Goal: Task Accomplishment & Management: Manage account settings

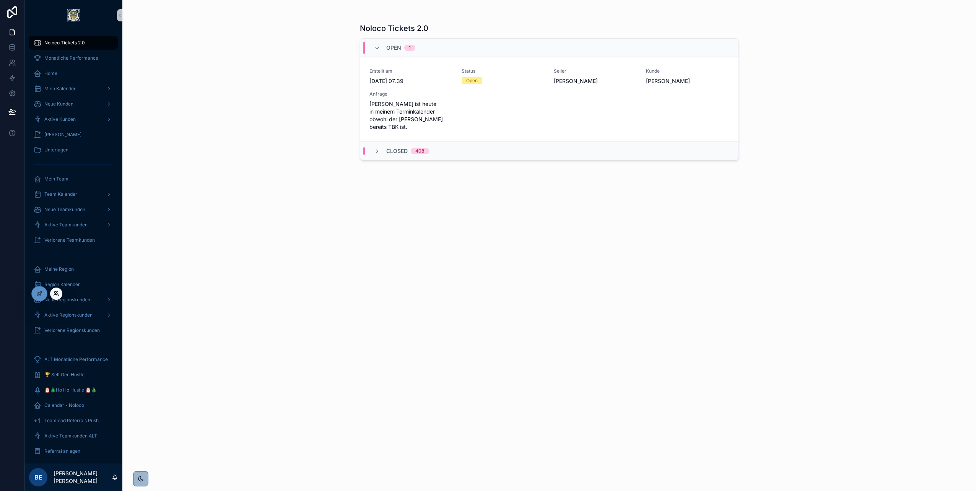
click at [56, 293] on icon at bounding box center [55, 292] width 2 height 2
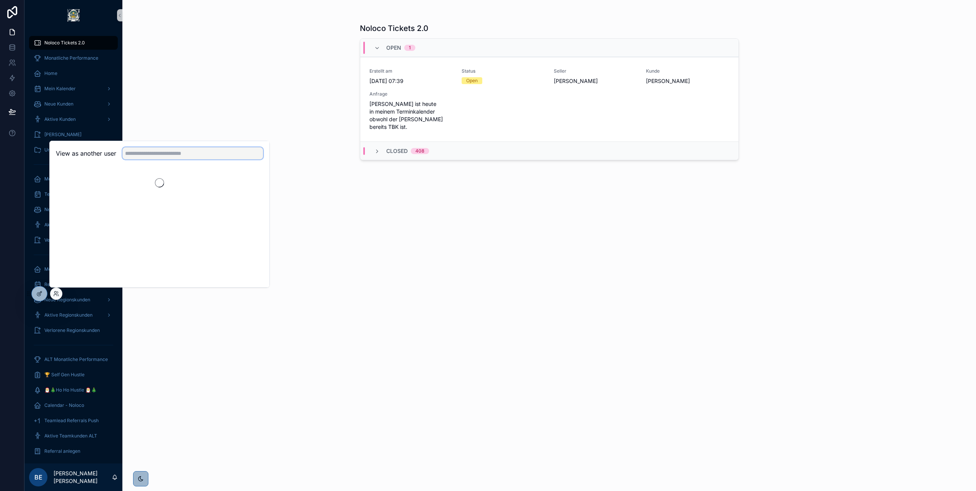
click at [167, 159] on input "text" at bounding box center [192, 153] width 141 height 12
type input "******"
click at [252, 182] on button "Select" at bounding box center [253, 181] width 20 height 11
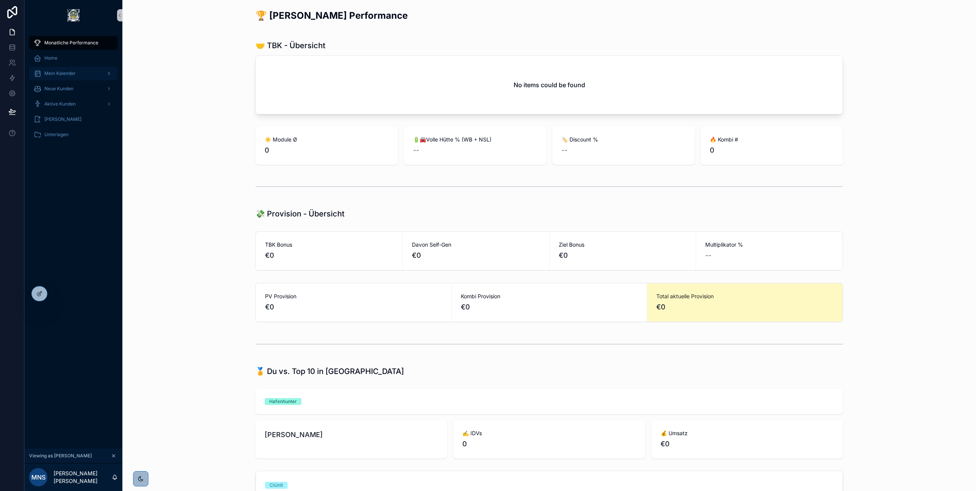
click at [83, 74] on div "Mein Kalender" at bounding box center [74, 73] width 80 height 12
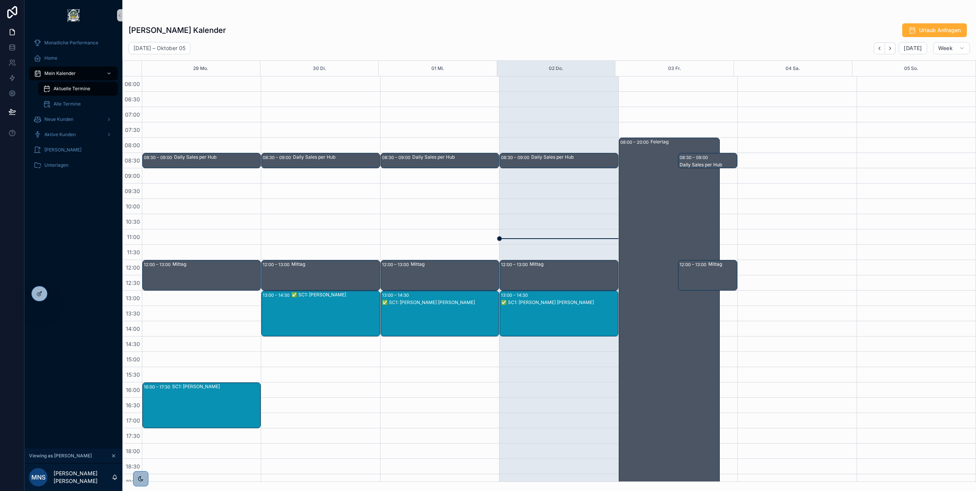
scroll to position [85, 0]
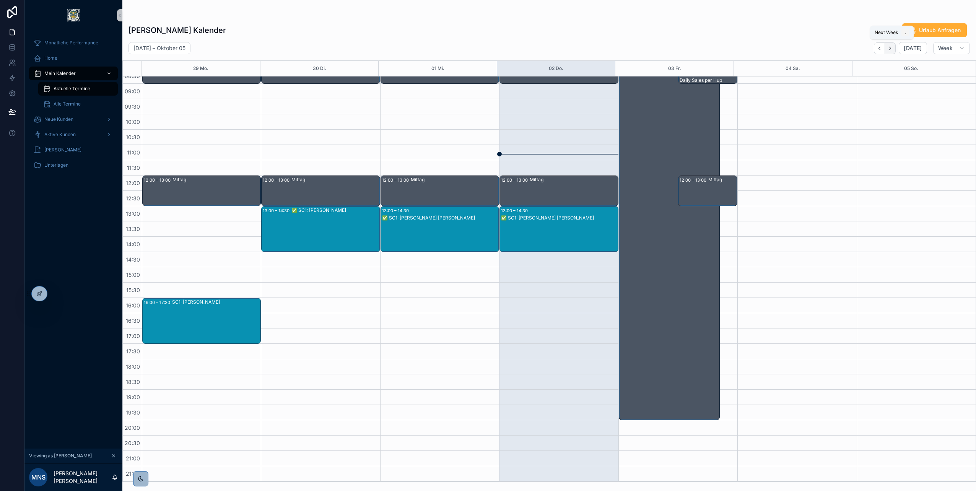
click at [893, 50] on icon "Next" at bounding box center [890, 49] width 6 height 6
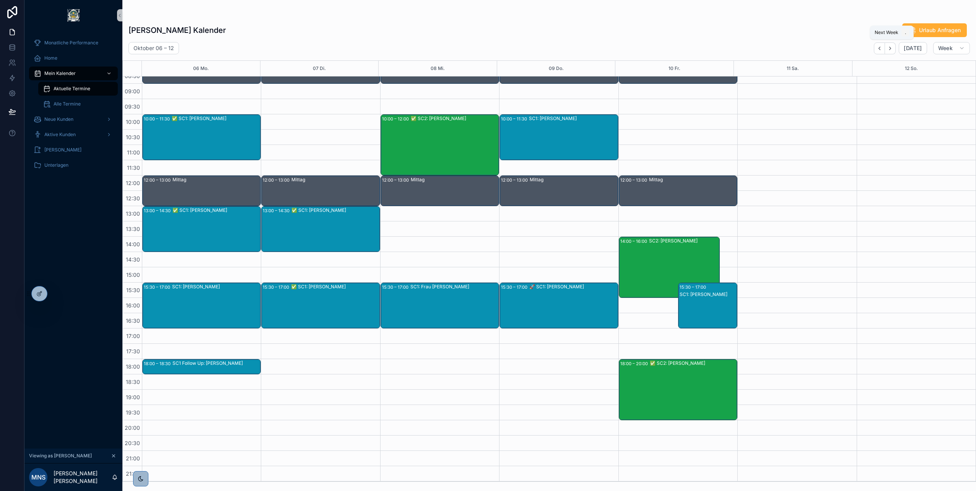
click at [893, 50] on icon "Next" at bounding box center [890, 49] width 6 height 6
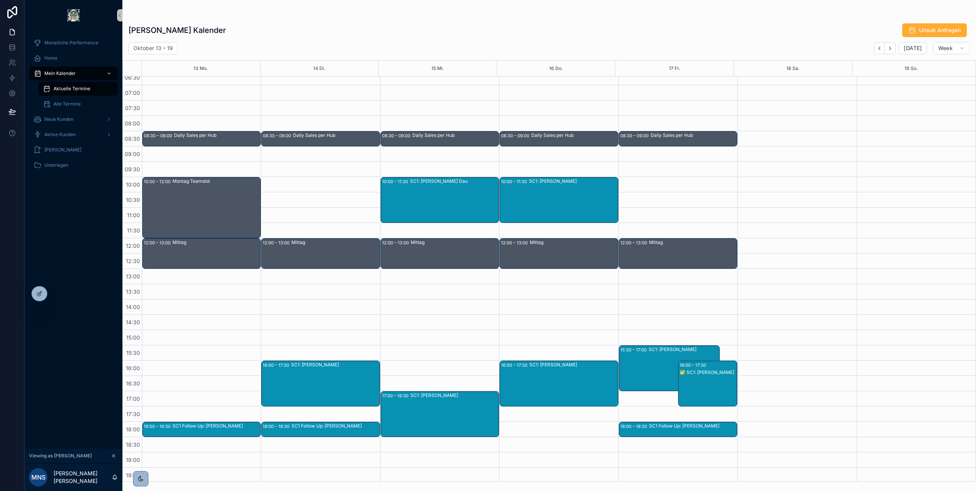
scroll to position [8, 0]
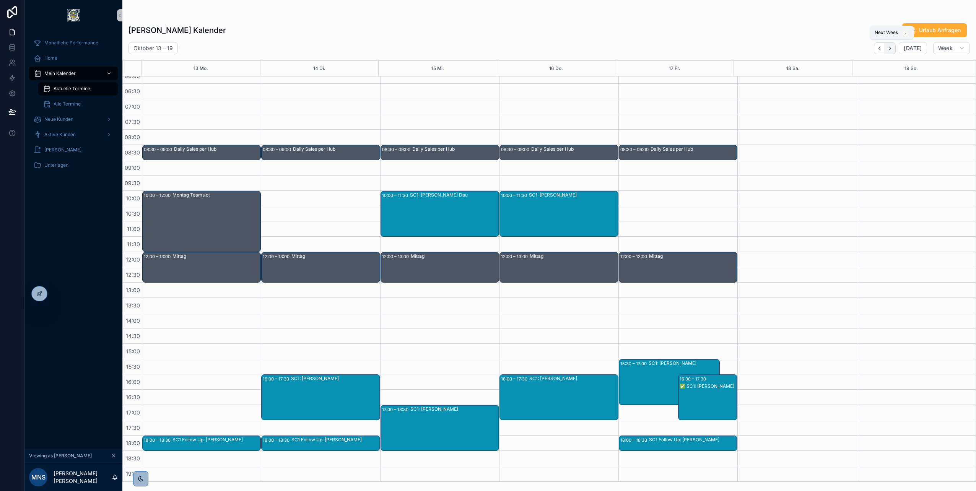
click at [890, 44] on button "Next" at bounding box center [890, 48] width 11 height 12
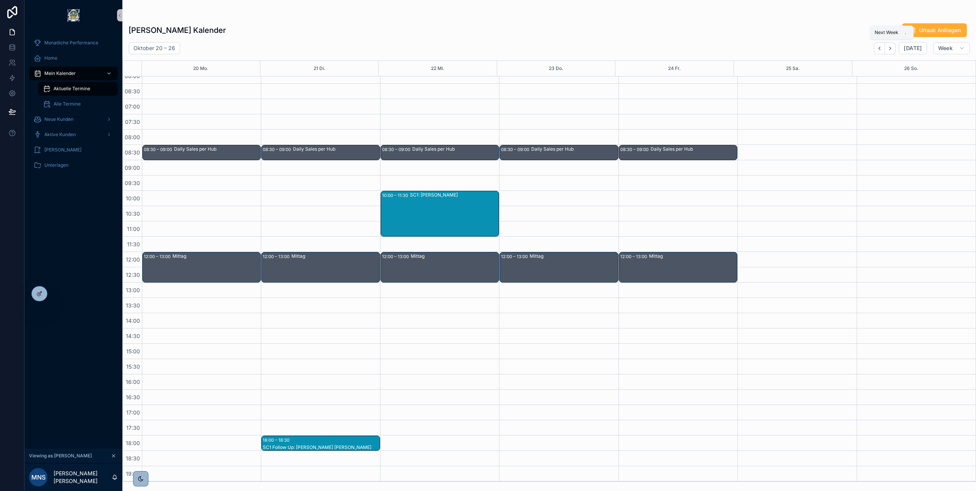
click at [890, 44] on button "Next" at bounding box center [890, 48] width 11 height 12
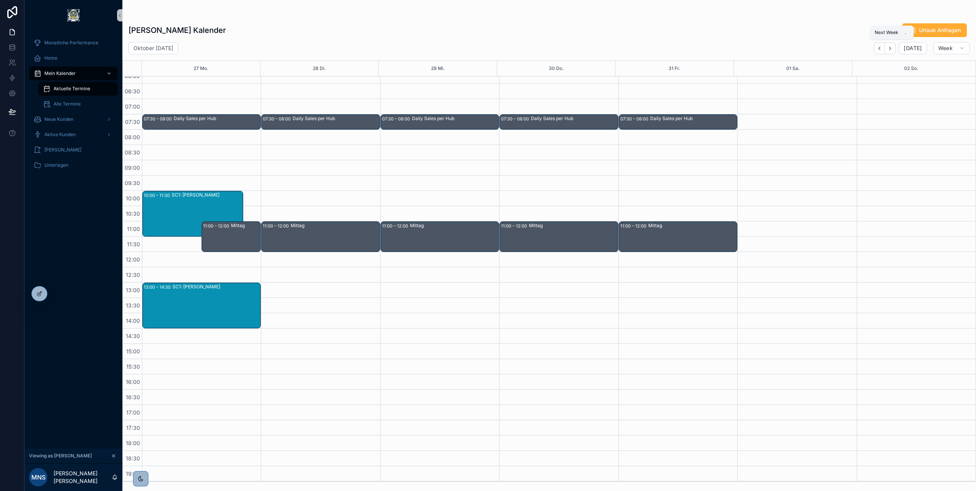
click at [890, 44] on button "Next" at bounding box center [890, 48] width 11 height 12
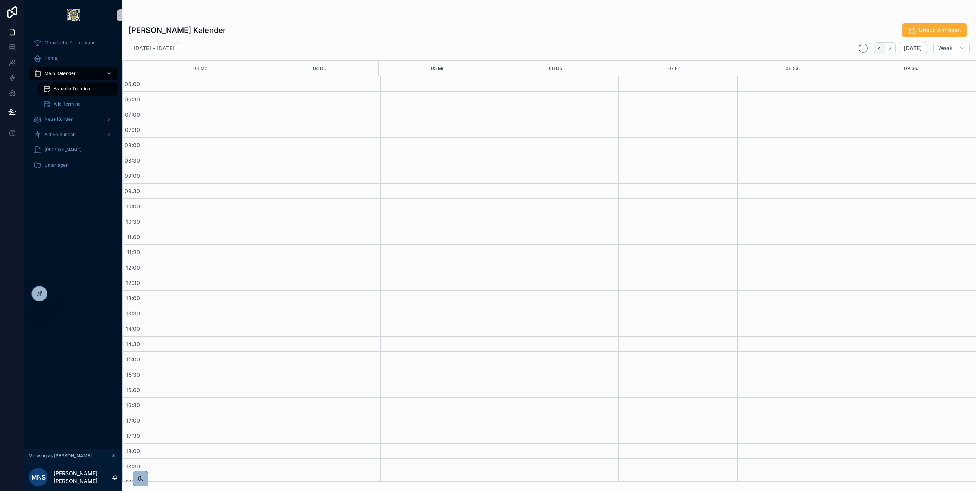
click at [882, 50] on icon "Back" at bounding box center [880, 49] width 6 height 6
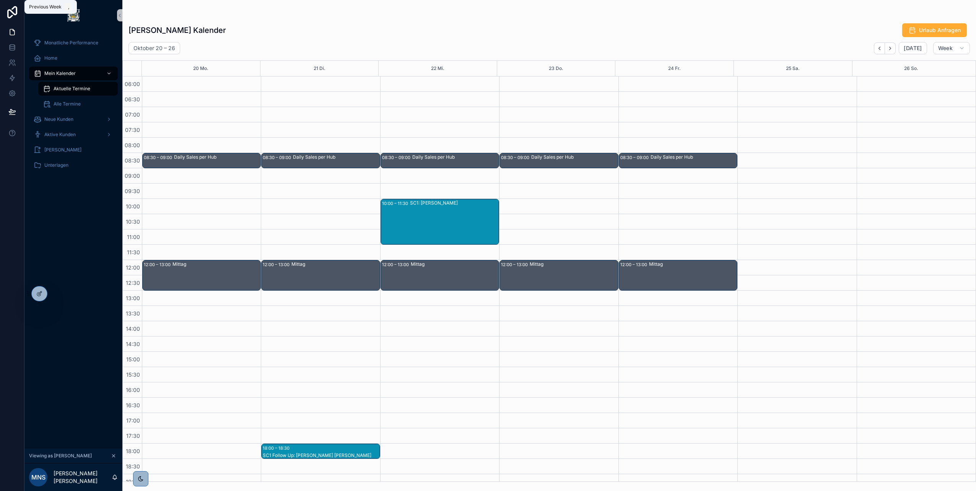
click at [882, 50] on icon "Back" at bounding box center [880, 49] width 6 height 6
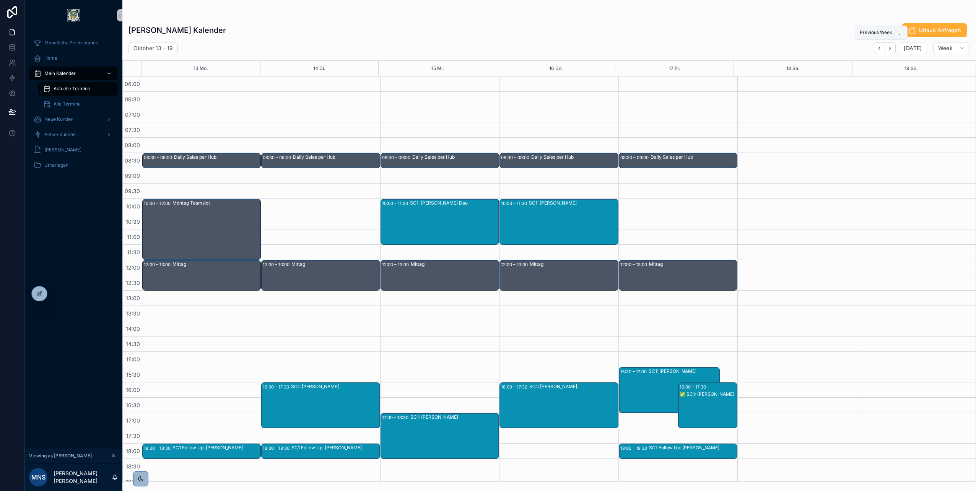
click at [882, 50] on icon "Back" at bounding box center [880, 49] width 6 height 6
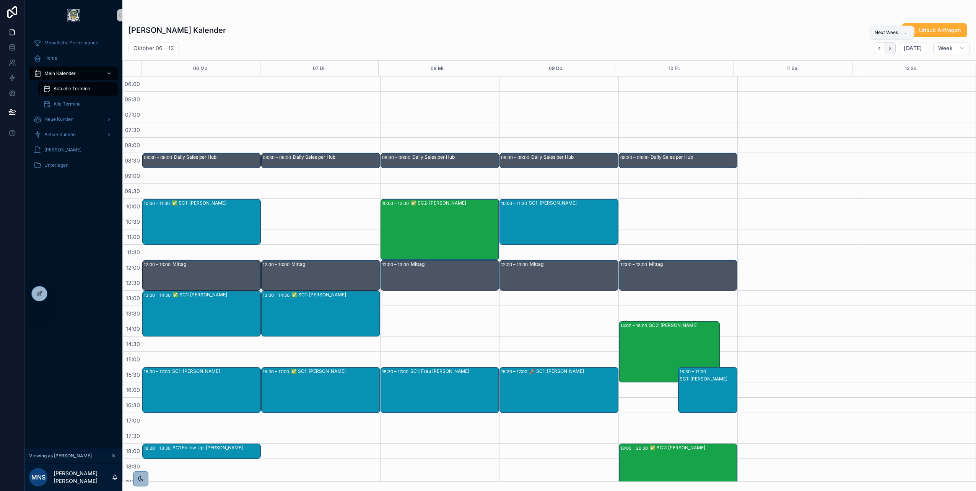
click at [893, 50] on icon "Next" at bounding box center [890, 49] width 6 height 6
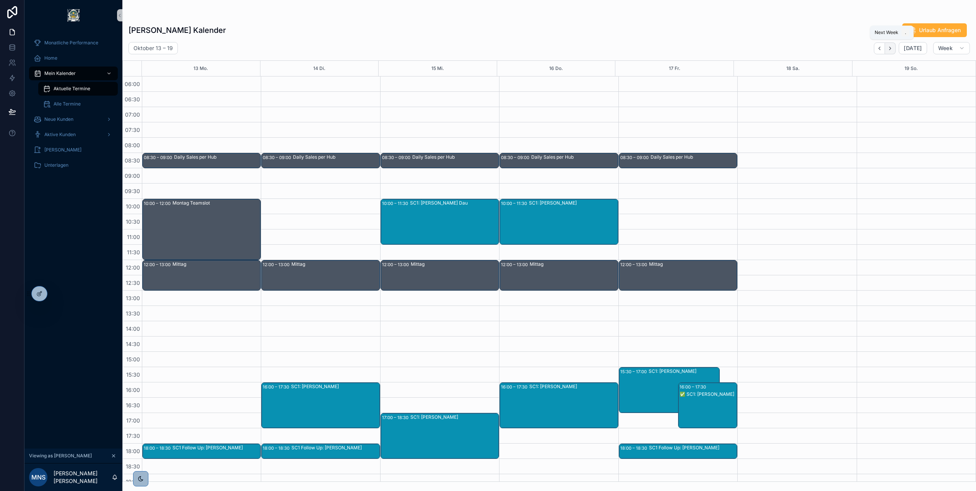
click at [893, 51] on icon "Next" at bounding box center [890, 49] width 6 height 6
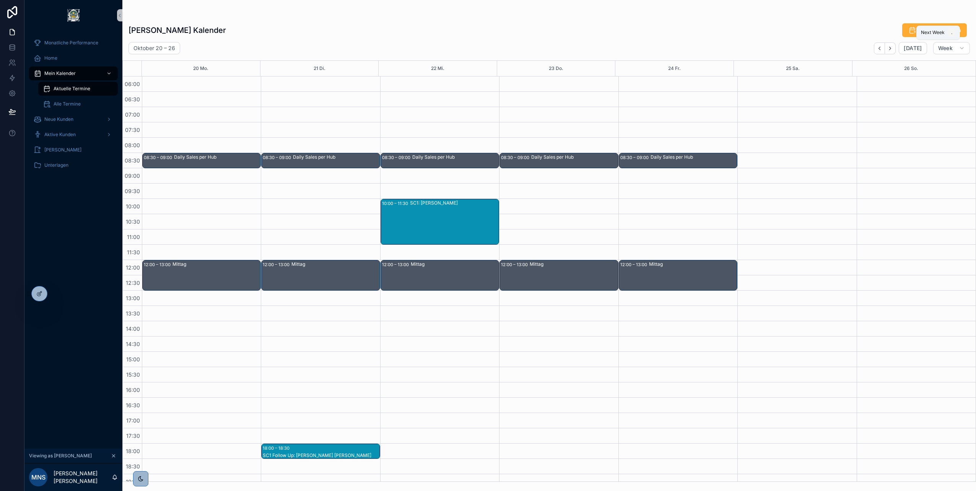
click at [893, 51] on icon "Next" at bounding box center [890, 49] width 6 height 6
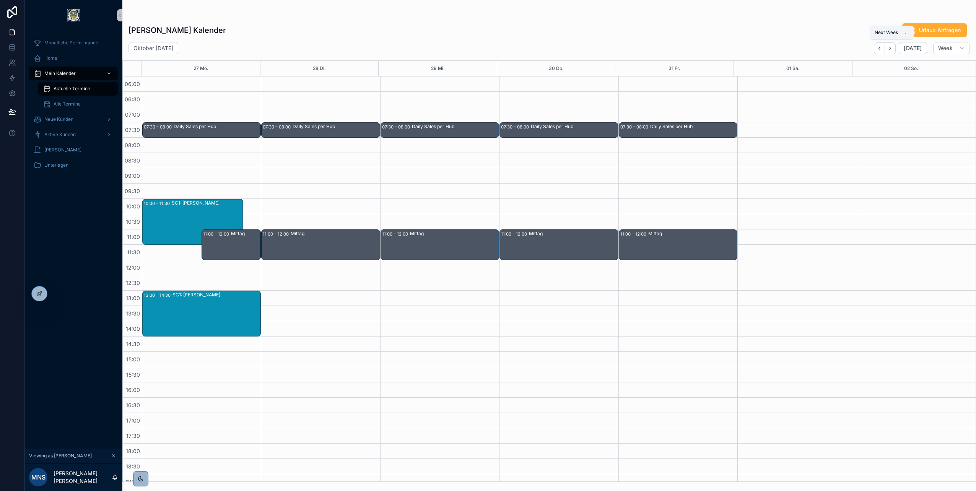
click at [893, 51] on icon "Next" at bounding box center [890, 49] width 6 height 6
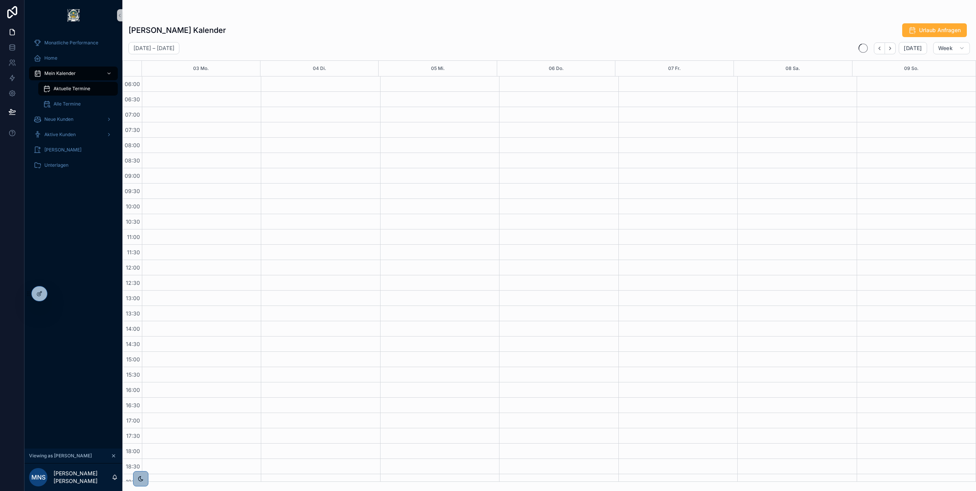
click at [893, 51] on icon "Next" at bounding box center [890, 49] width 6 height 6
click at [892, 49] on icon "Next" at bounding box center [890, 49] width 6 height 6
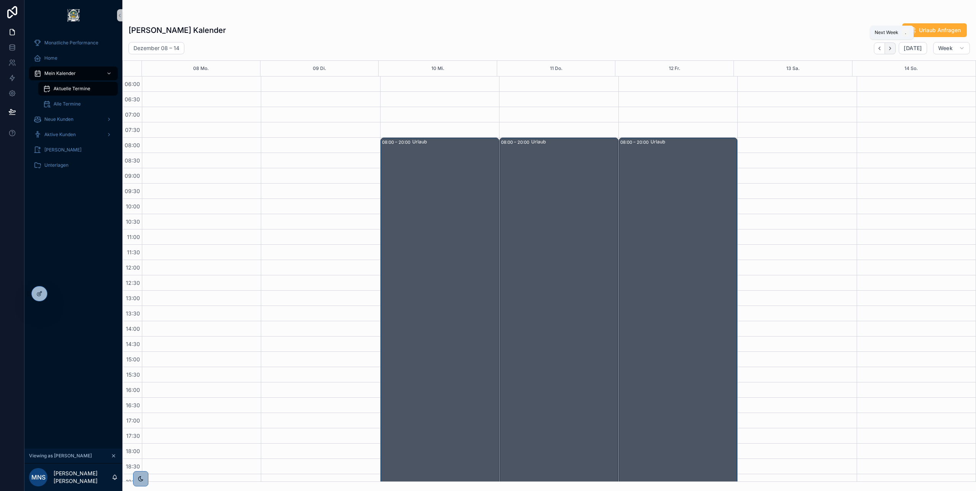
click at [895, 44] on button "Next" at bounding box center [890, 48] width 11 height 12
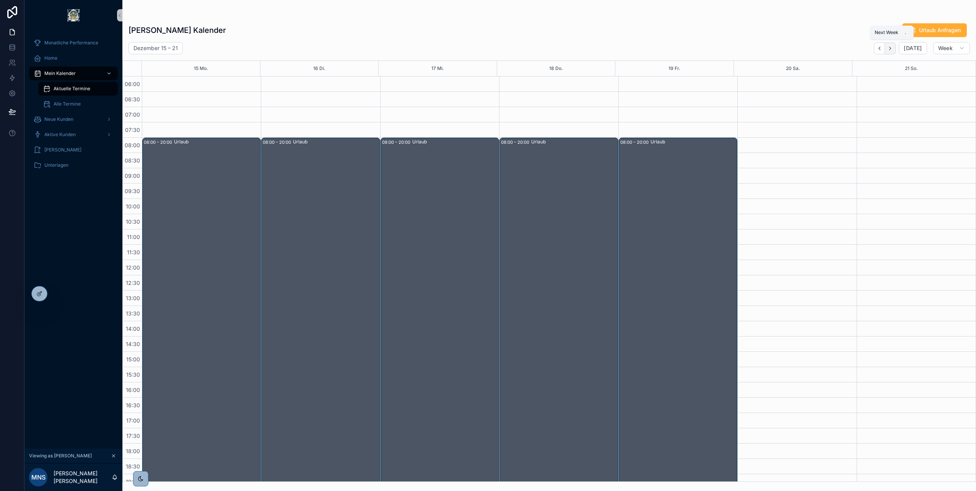
click at [895, 44] on button "Next" at bounding box center [890, 48] width 11 height 12
click at [881, 48] on icon "Back" at bounding box center [880, 49] width 6 height 6
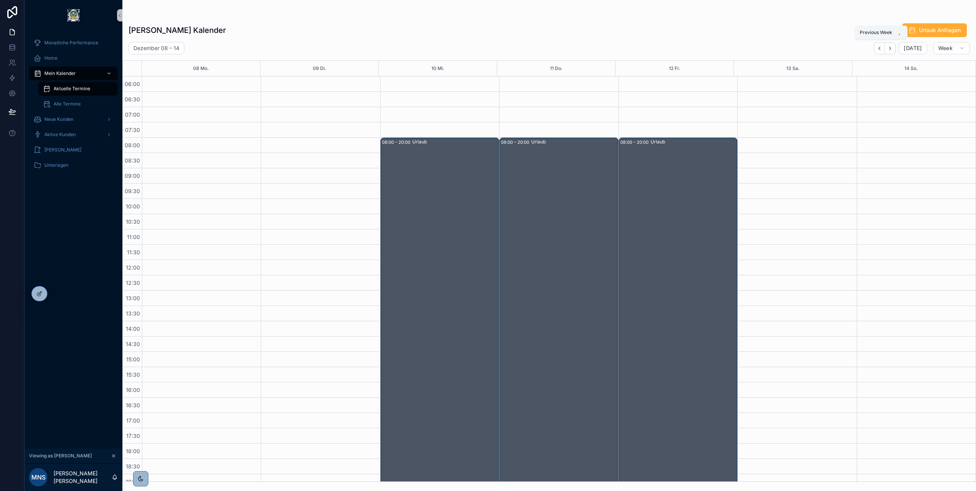
click at [881, 48] on icon "Back" at bounding box center [880, 49] width 6 height 6
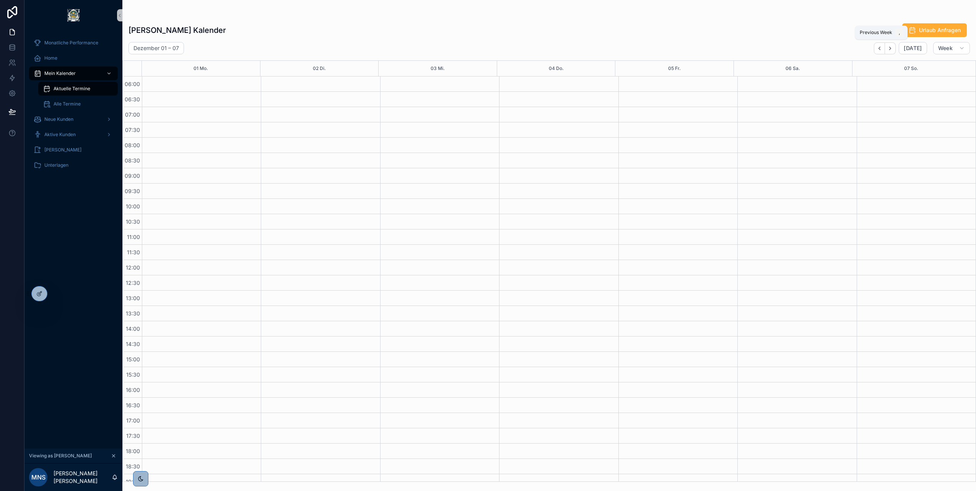
click at [881, 48] on icon "Back" at bounding box center [880, 49] width 6 height 6
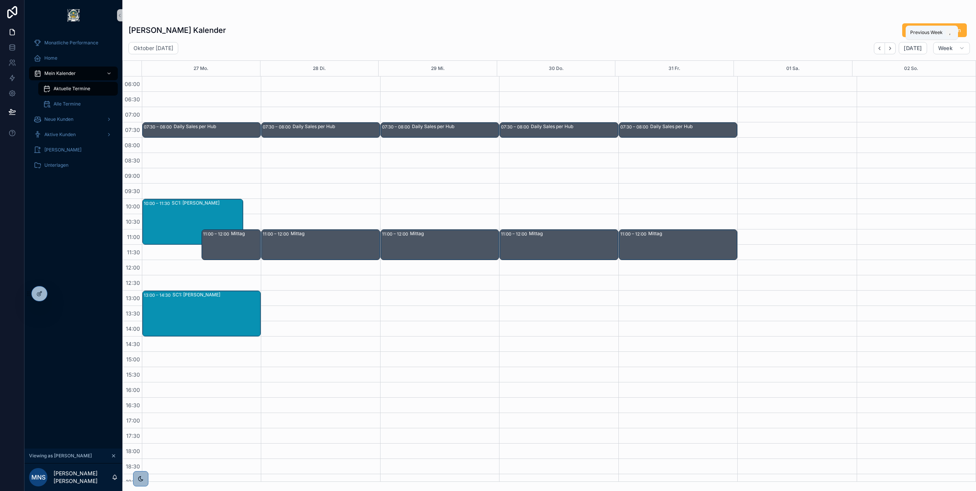
click at [881, 48] on icon "Back" at bounding box center [880, 49] width 6 height 6
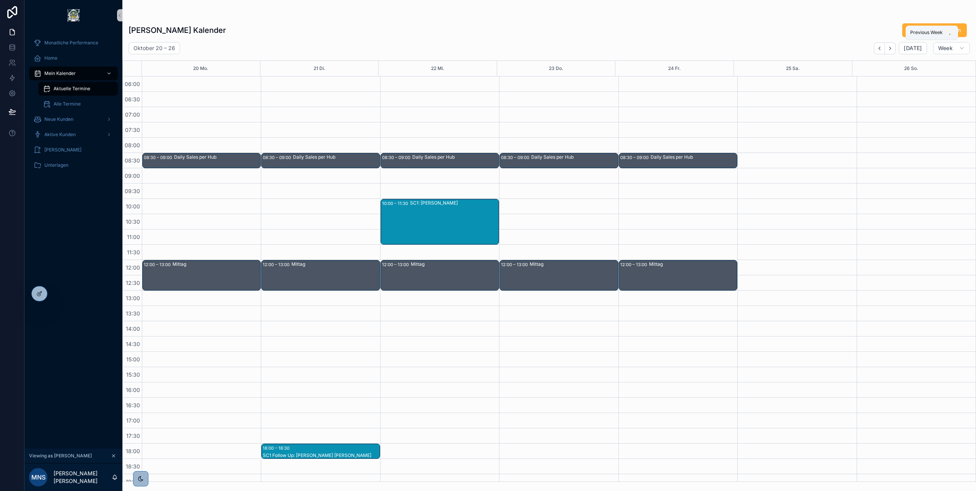
click at [881, 48] on icon "Back" at bounding box center [880, 49] width 6 height 6
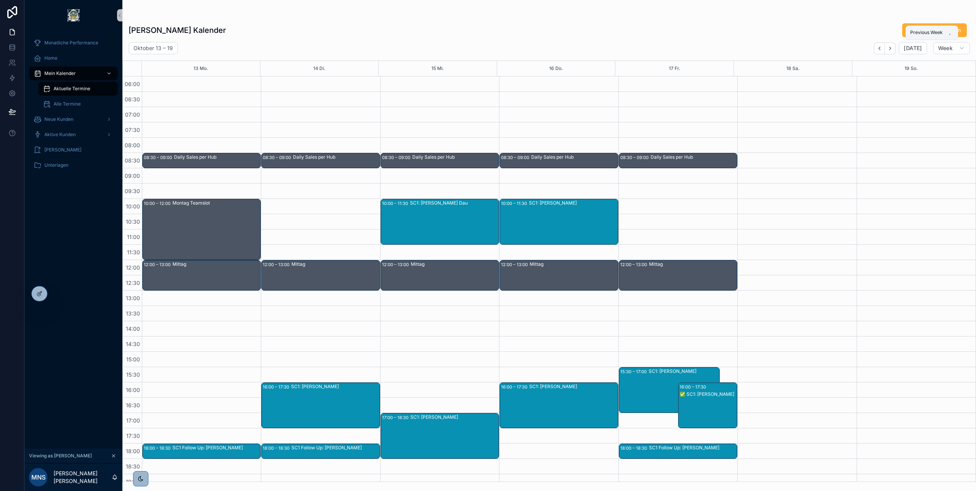
click at [881, 48] on icon "Back" at bounding box center [880, 49] width 6 height 6
